Goal: Transaction & Acquisition: Purchase product/service

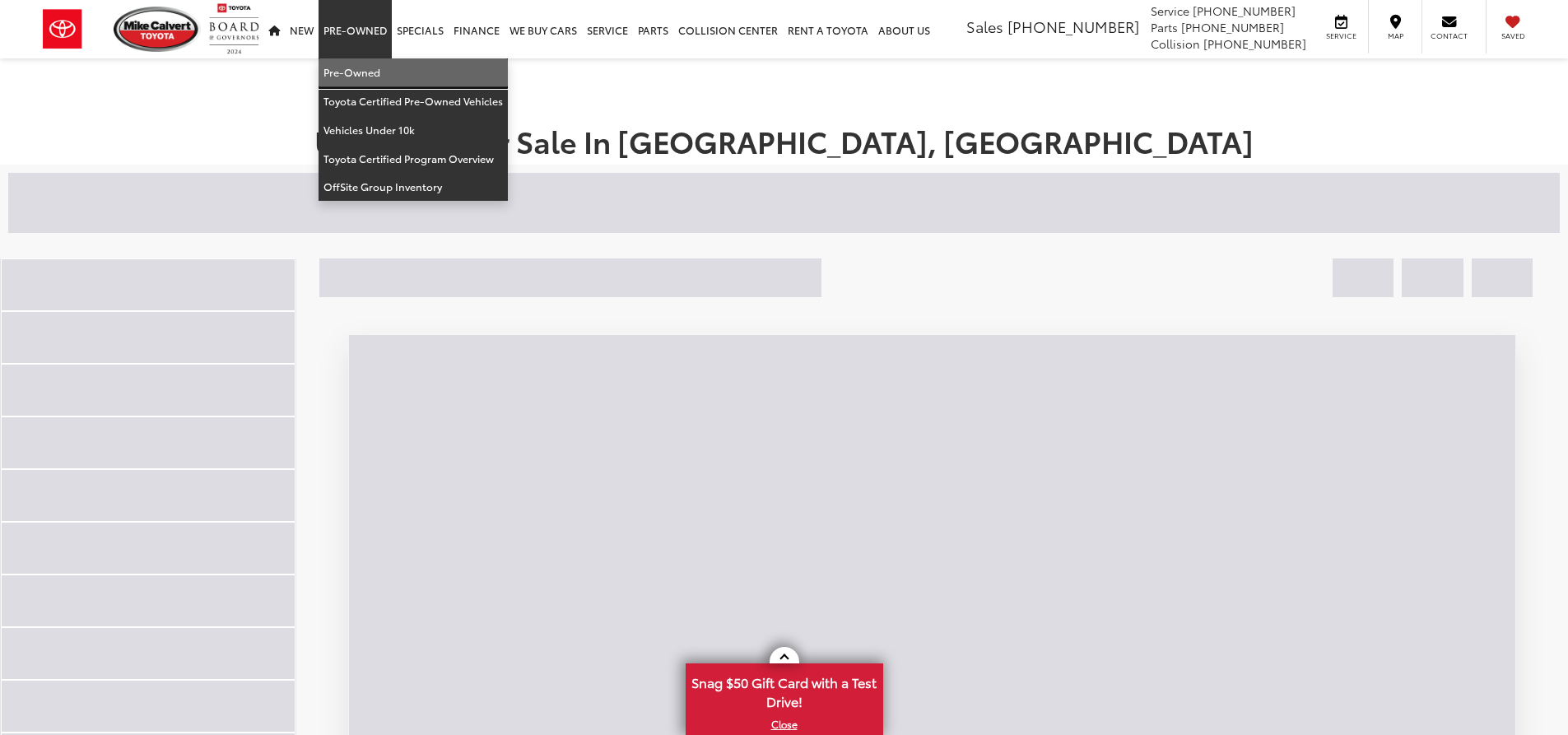
click at [382, 72] on link "Pre-Owned" at bounding box center [413, 73] width 190 height 29
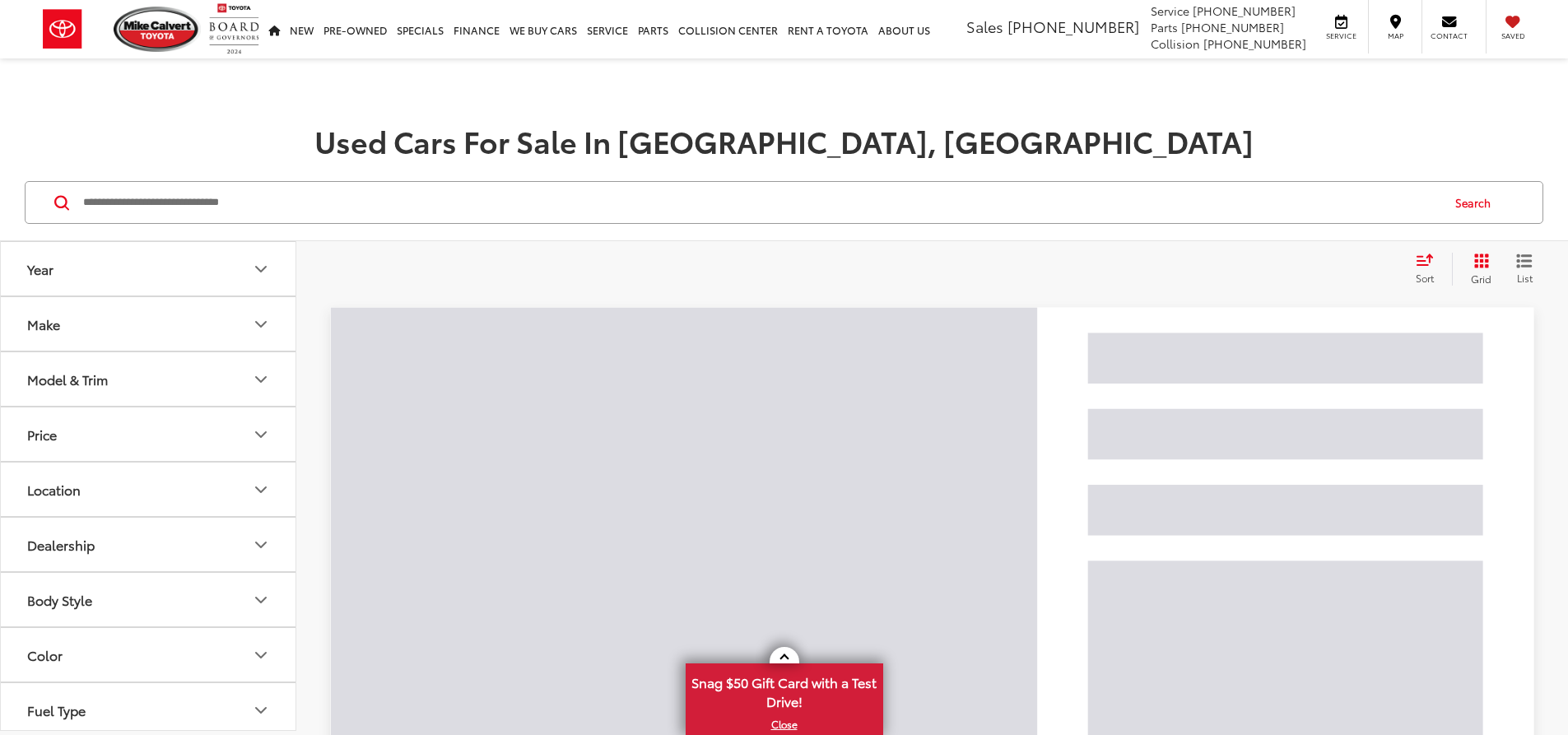
click at [432, 214] on input "Search by Make, Model, or Keyword" at bounding box center [761, 203] width 1357 height 40
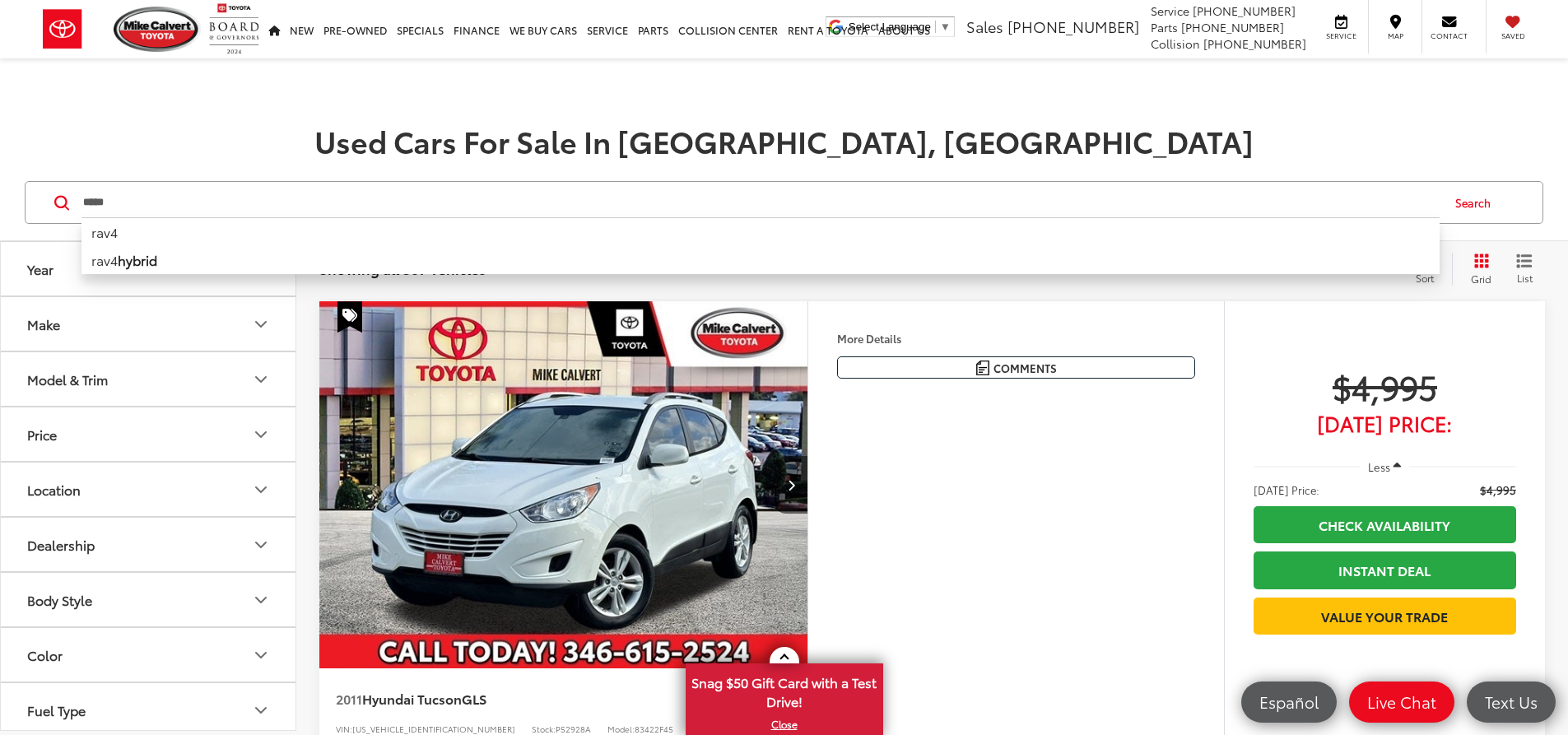
type input "****"
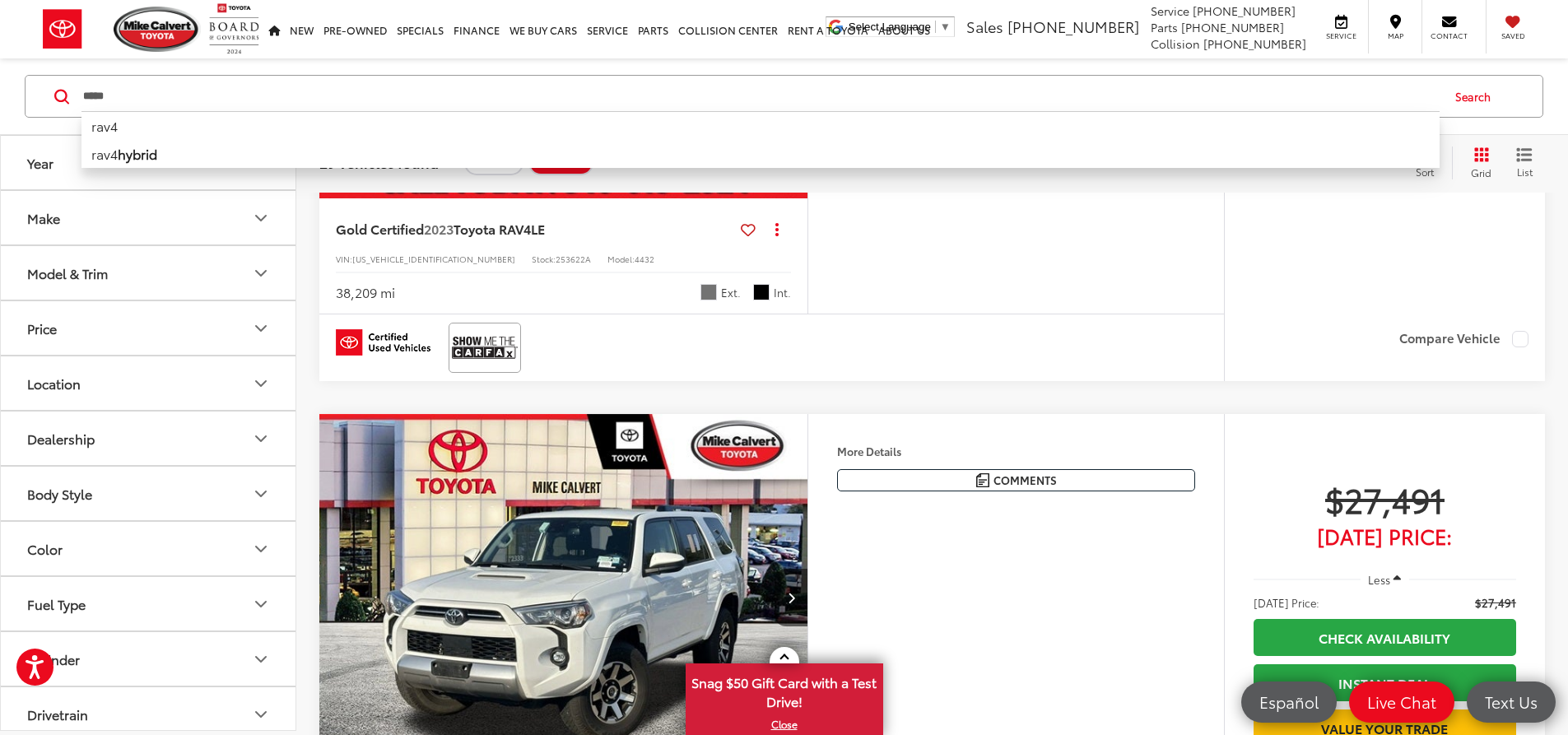
scroll to position [2799, 0]
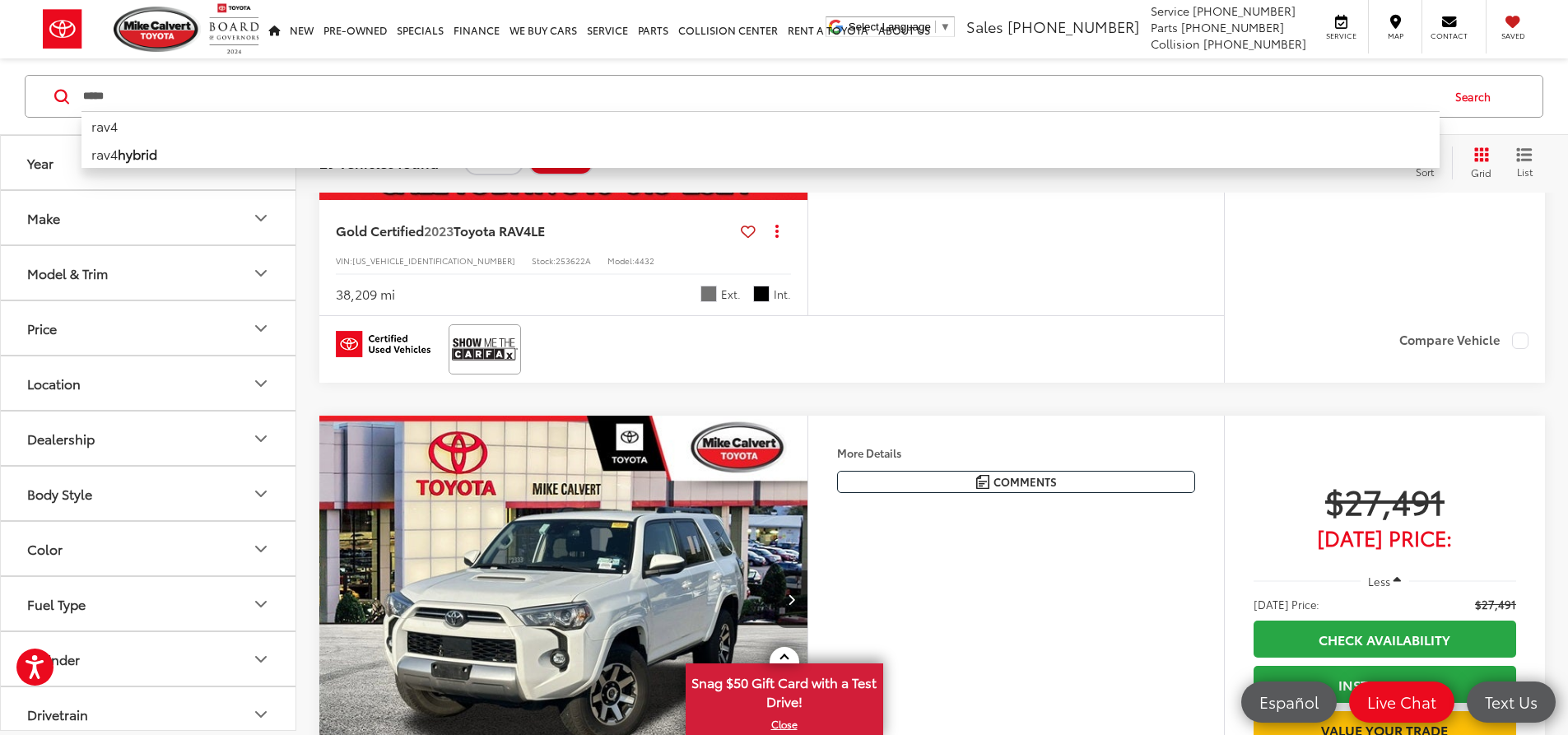
click at [808, 201] on img "2023 Toyota RAV4 LE 0" at bounding box center [563, 17] width 490 height 368
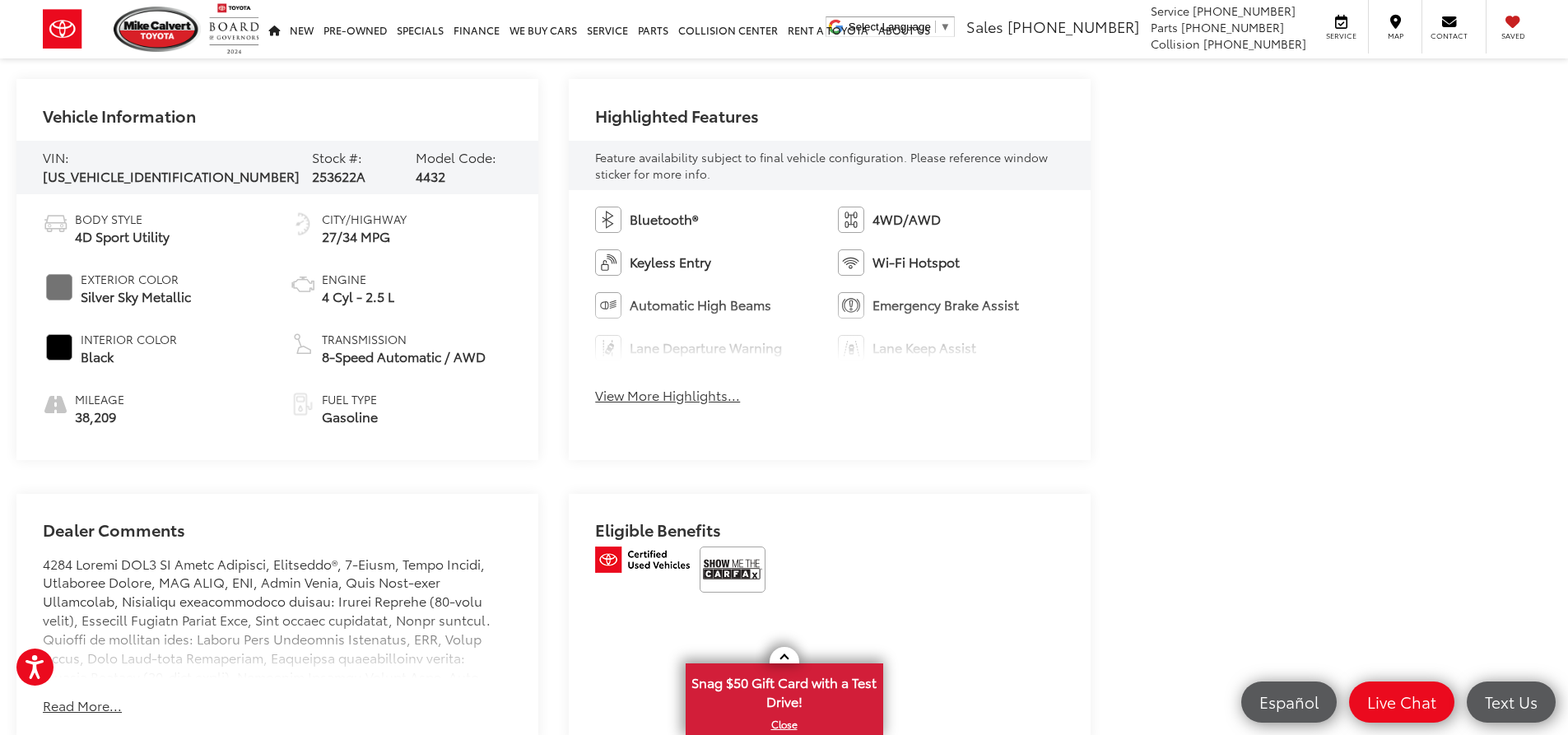
scroll to position [823, 0]
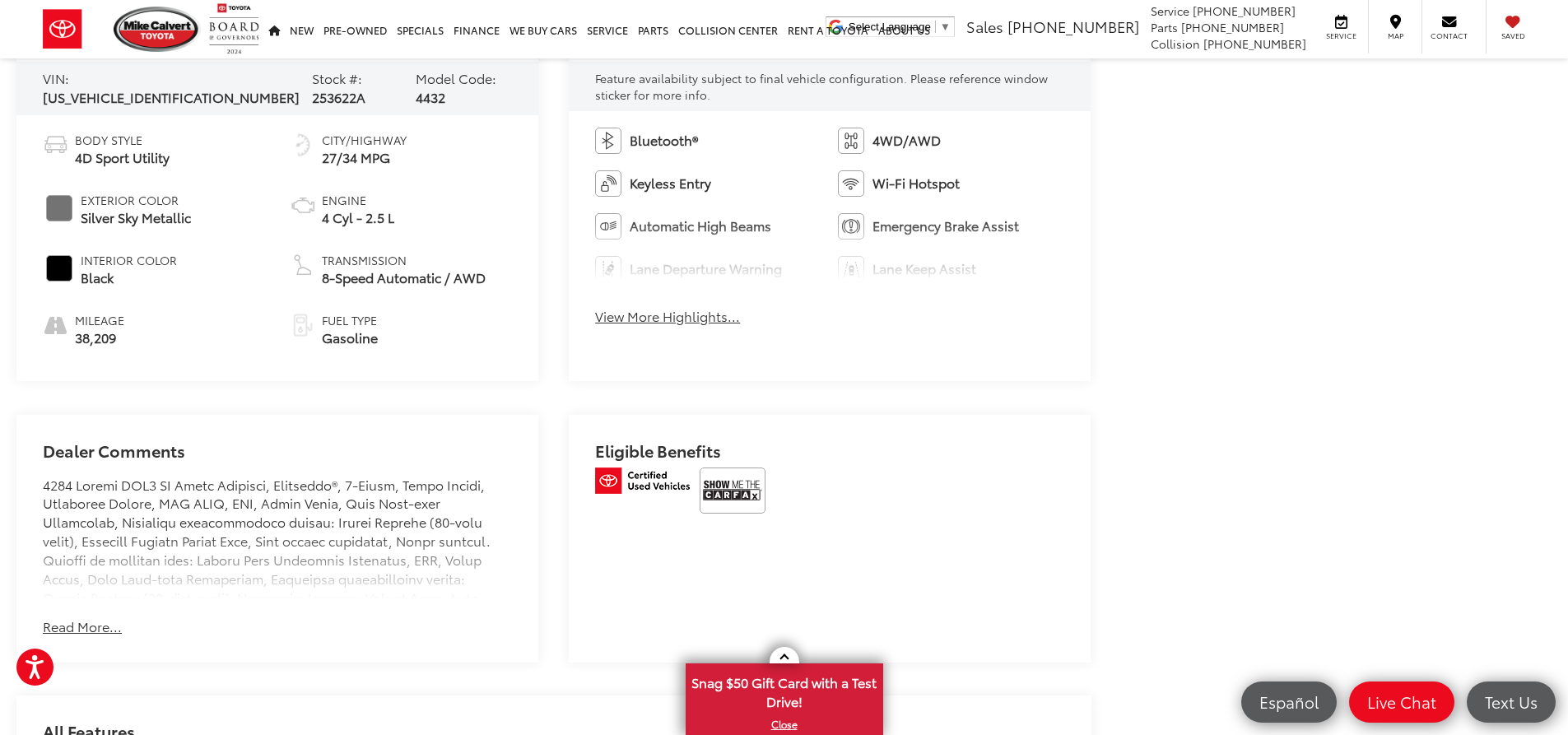
click at [83, 626] on button "Read More..." at bounding box center [82, 626] width 79 height 19
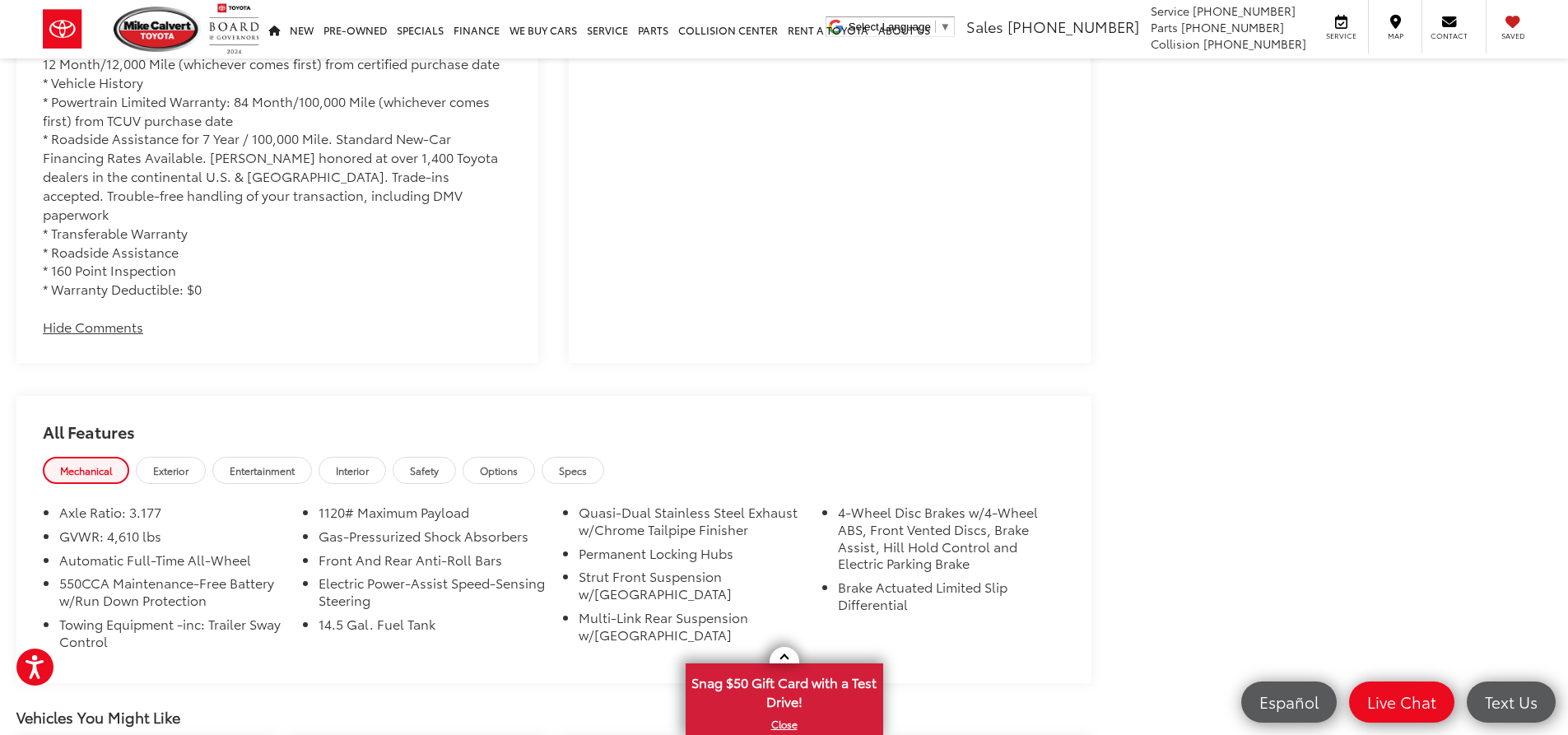
scroll to position [1893, 0]
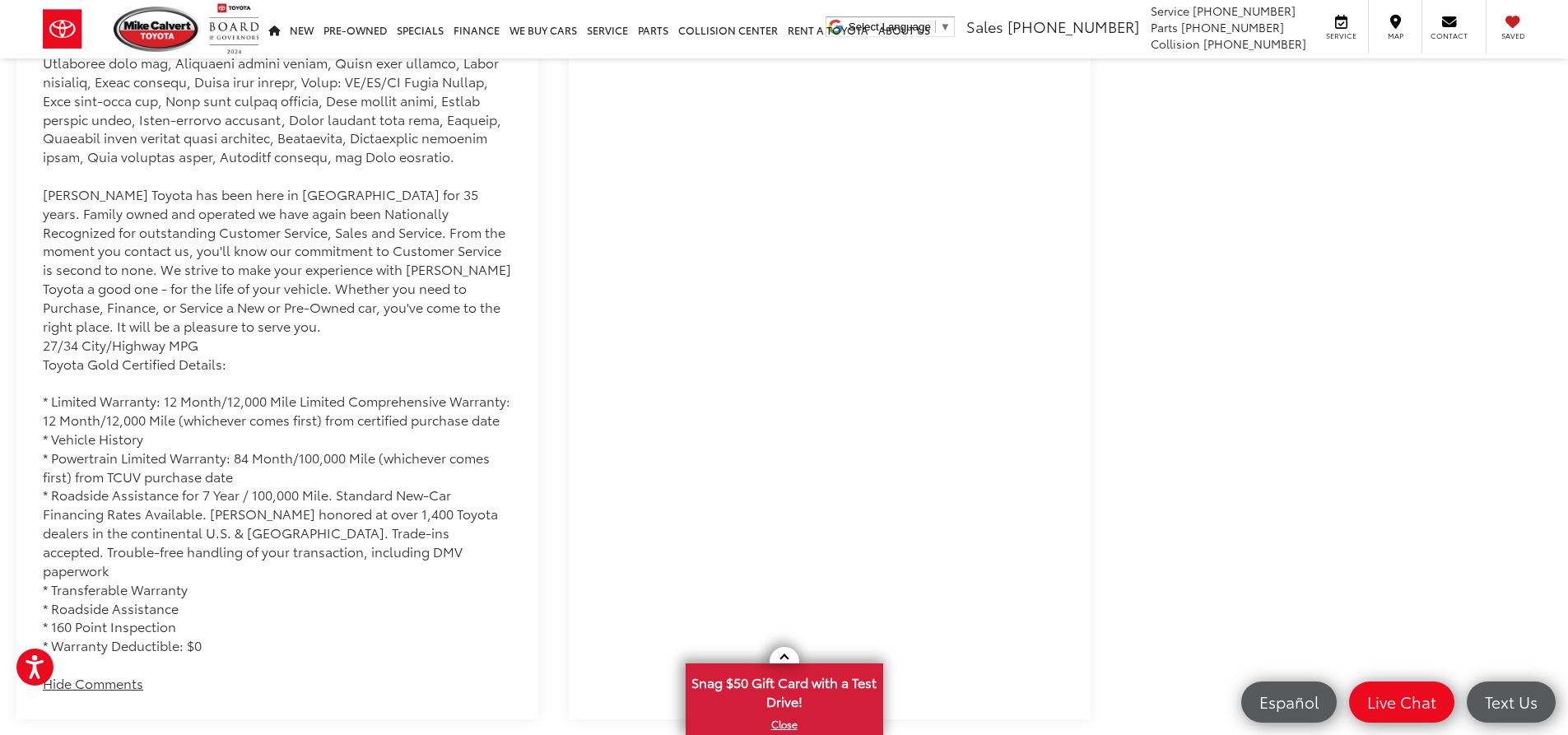
drag, startPoint x: 1149, startPoint y: 209, endPoint x: 1156, endPoint y: 188, distance: 22.1
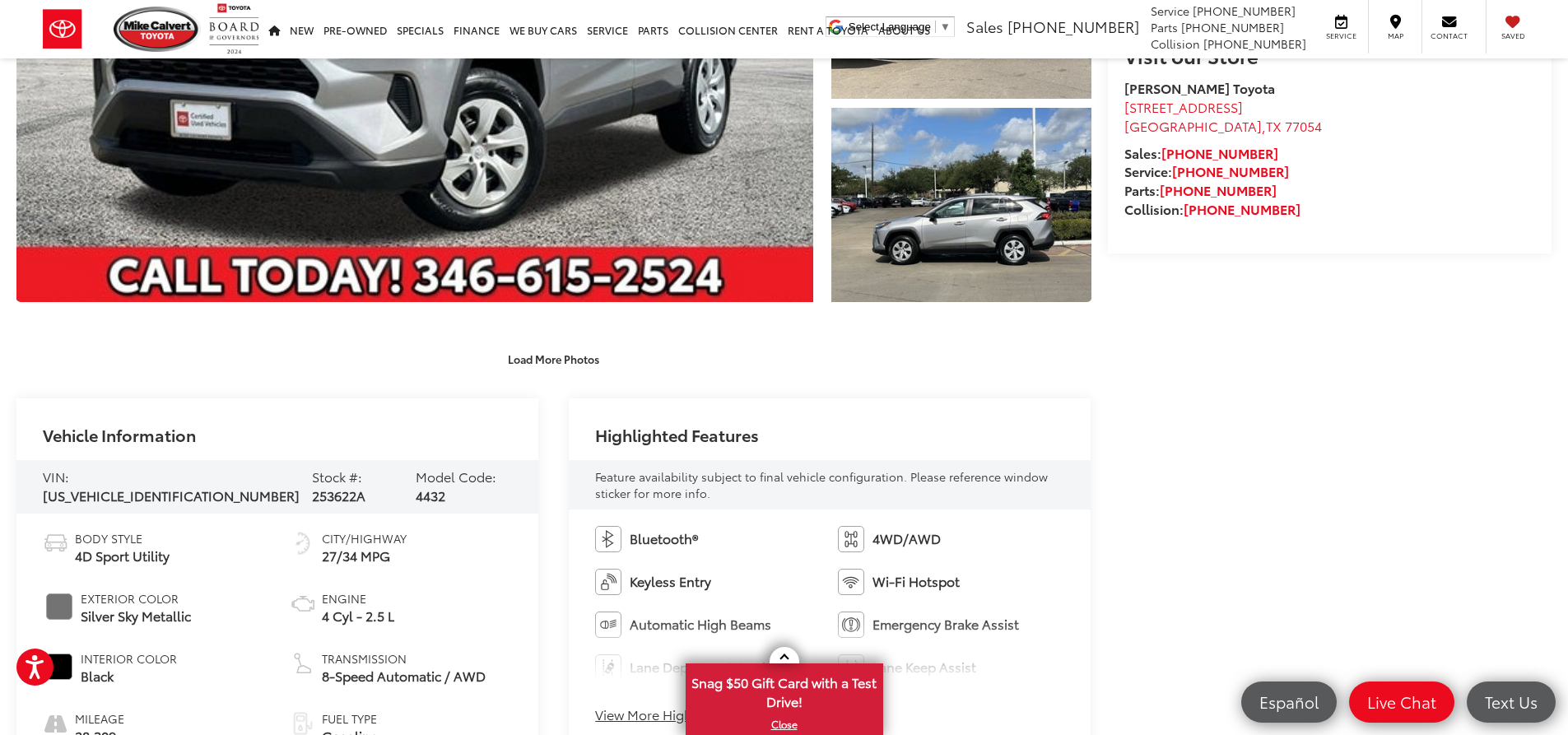
scroll to position [576, 0]
